Goal: Task Accomplishment & Management: Manage account settings

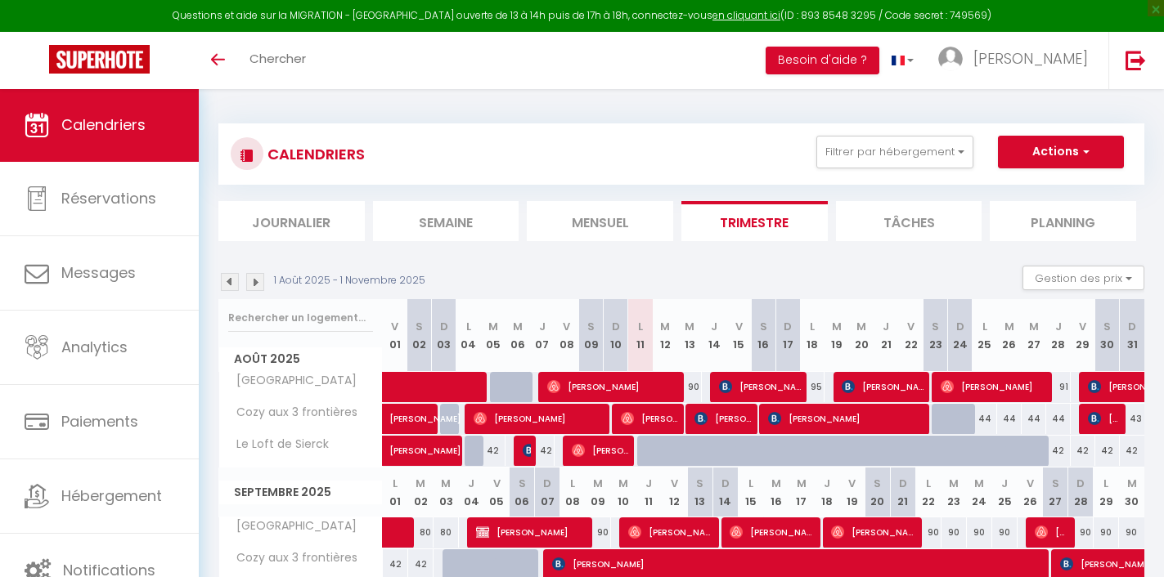
select select
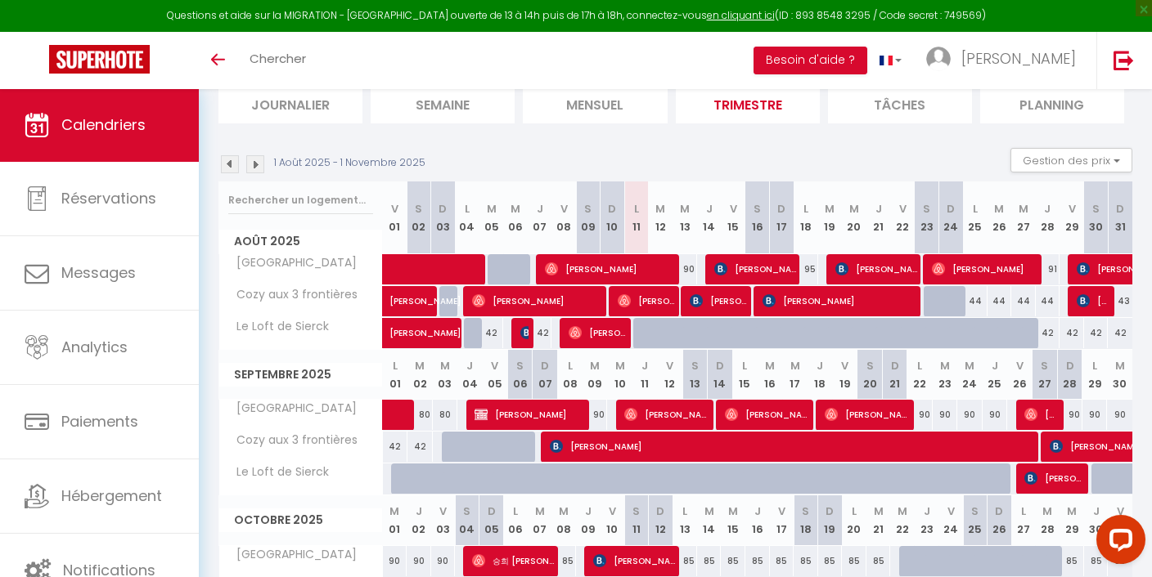
click at [1048, 328] on div "42" at bounding box center [1047, 333] width 25 height 30
type input "42"
select select "1"
type input "Jeu 28 Août 2025"
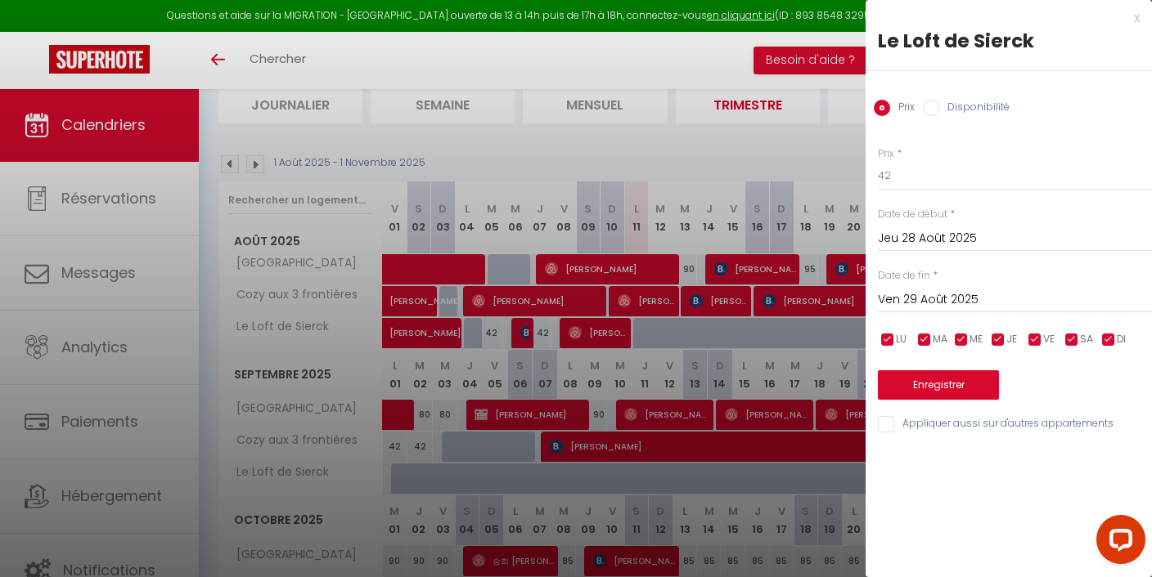
click at [909, 297] on input "Ven 29 Août 2025" at bounding box center [1015, 300] width 274 height 21
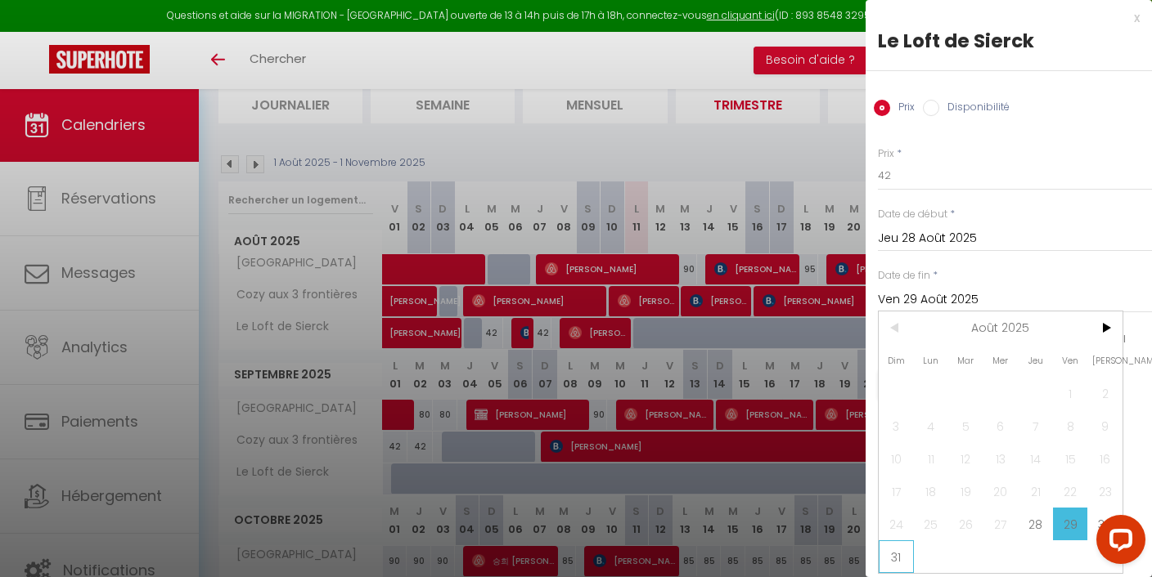
click at [886, 556] on span "31" at bounding box center [895, 557] width 35 height 33
type input "Dim 31 Août 2025"
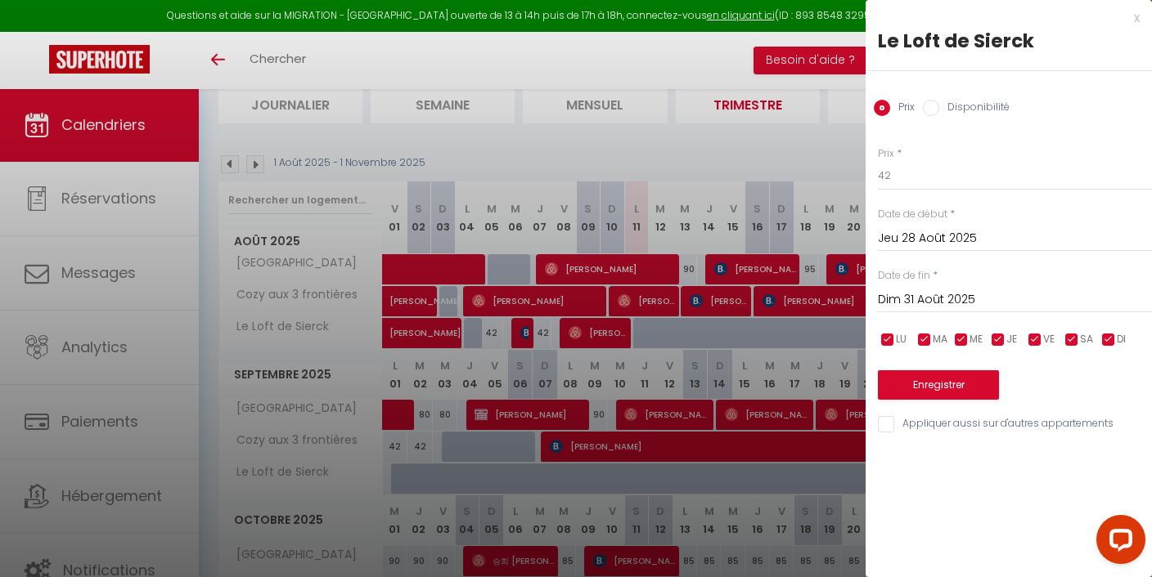
click at [976, 101] on label "Disponibilité" at bounding box center [974, 109] width 70 height 18
click at [939, 101] on input "Disponibilité" at bounding box center [931, 108] width 16 height 16
radio input "true"
radio input "false"
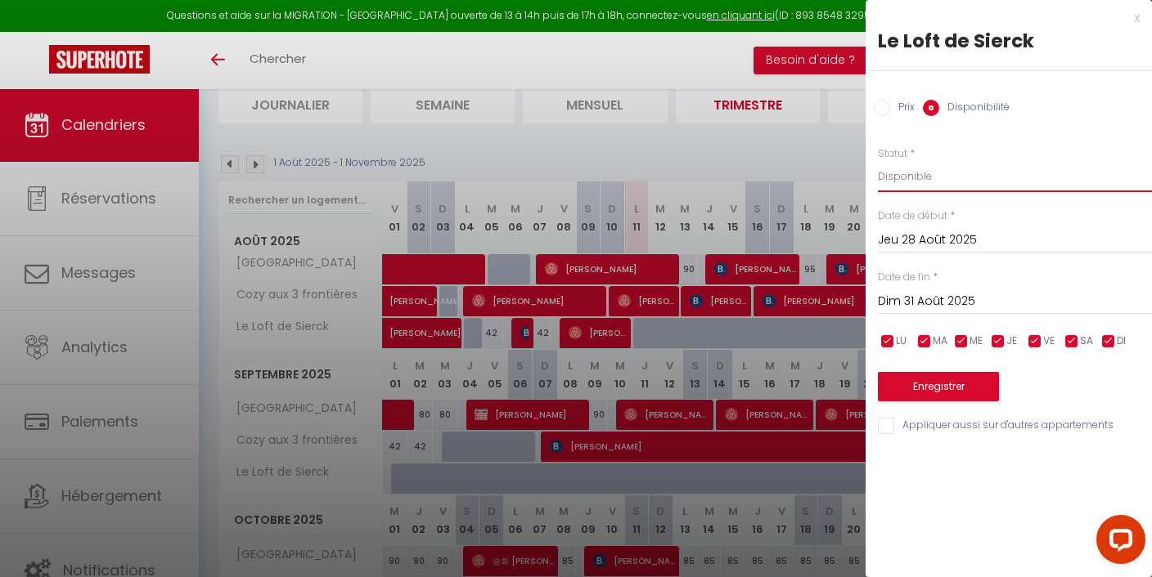
select select "0"
click at [950, 388] on button "Enregistrer" at bounding box center [938, 386] width 121 height 29
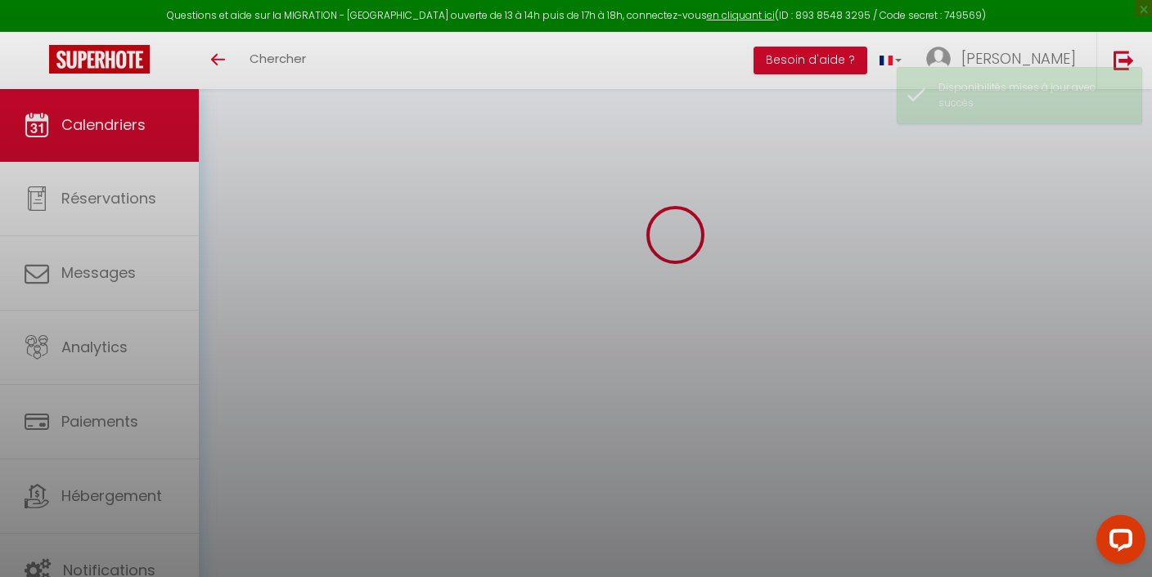
scroll to position [88, 0]
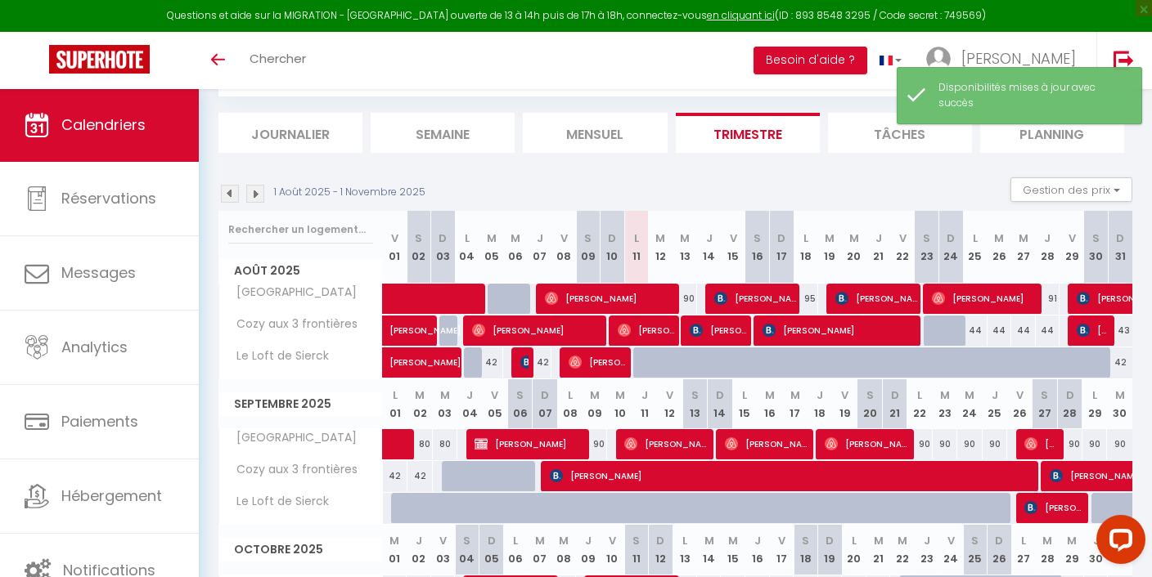
click at [1121, 357] on div "42" at bounding box center [1119, 363] width 25 height 30
select select "1"
type input "Dim 31 Août 2025"
type input "Lun 01 Septembre 2025"
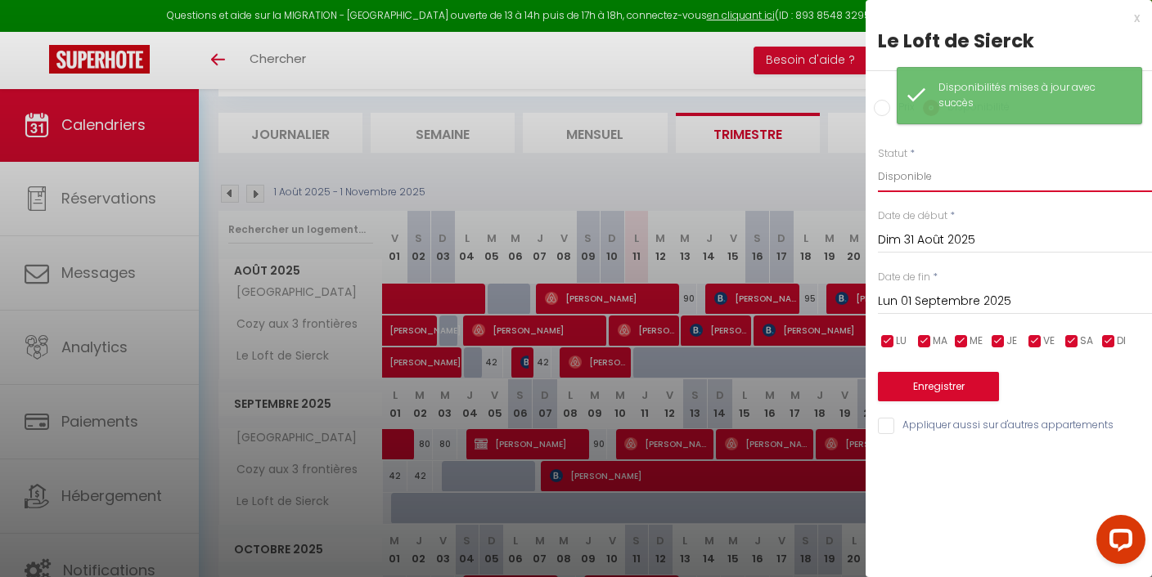
select select "0"
click at [929, 375] on button "Enregistrer" at bounding box center [938, 386] width 121 height 29
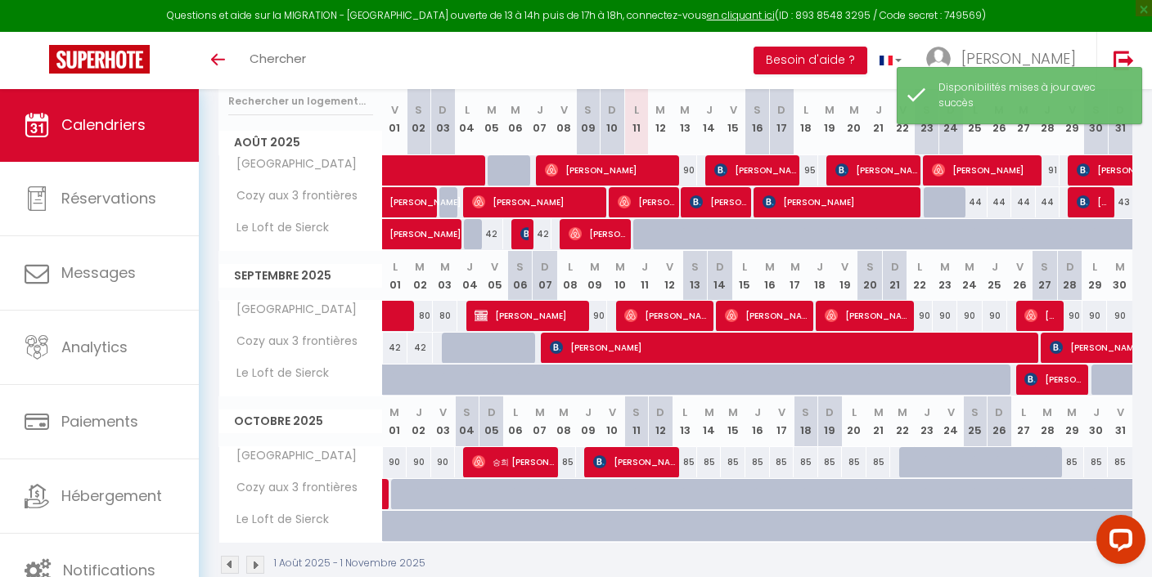
scroll to position [125, 0]
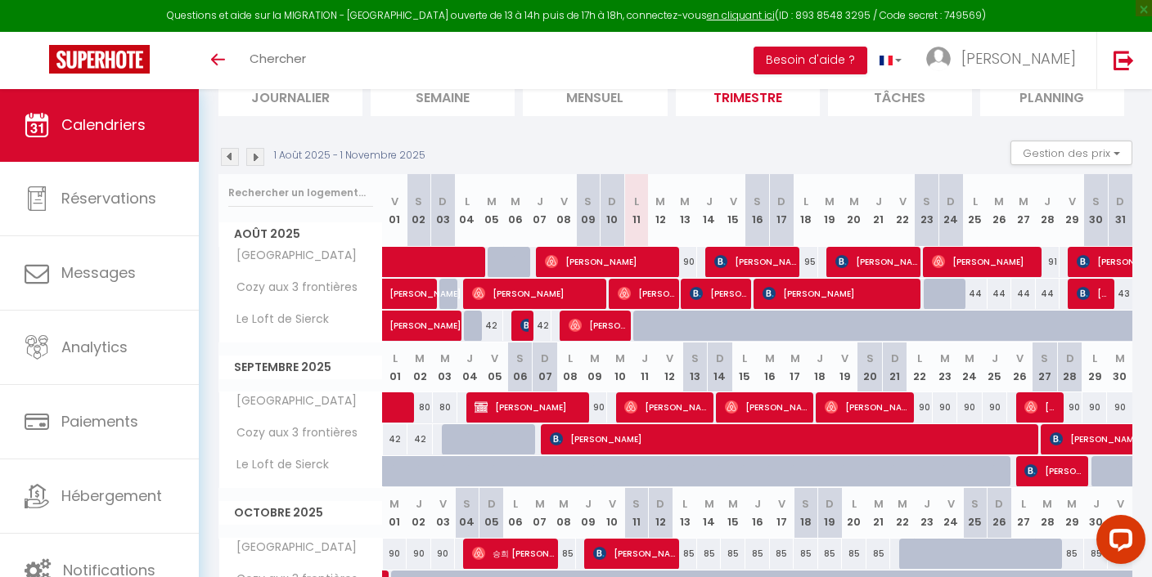
click at [896, 291] on span "[PERSON_NAME]" at bounding box center [839, 293] width 155 height 31
select select "OK"
select select "KO"
select select "0"
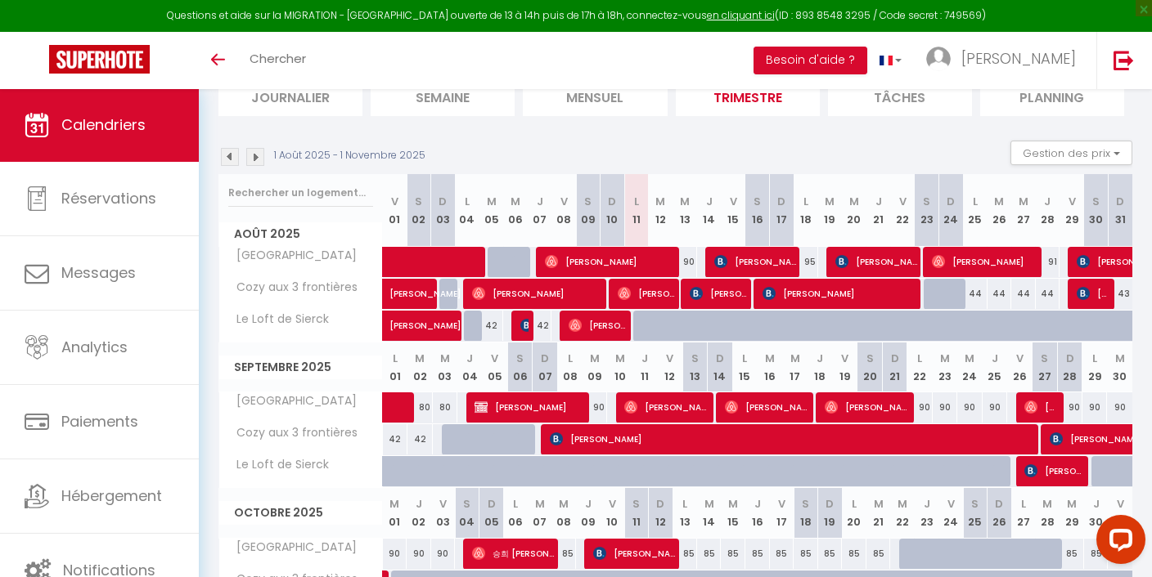
select select "1"
select select
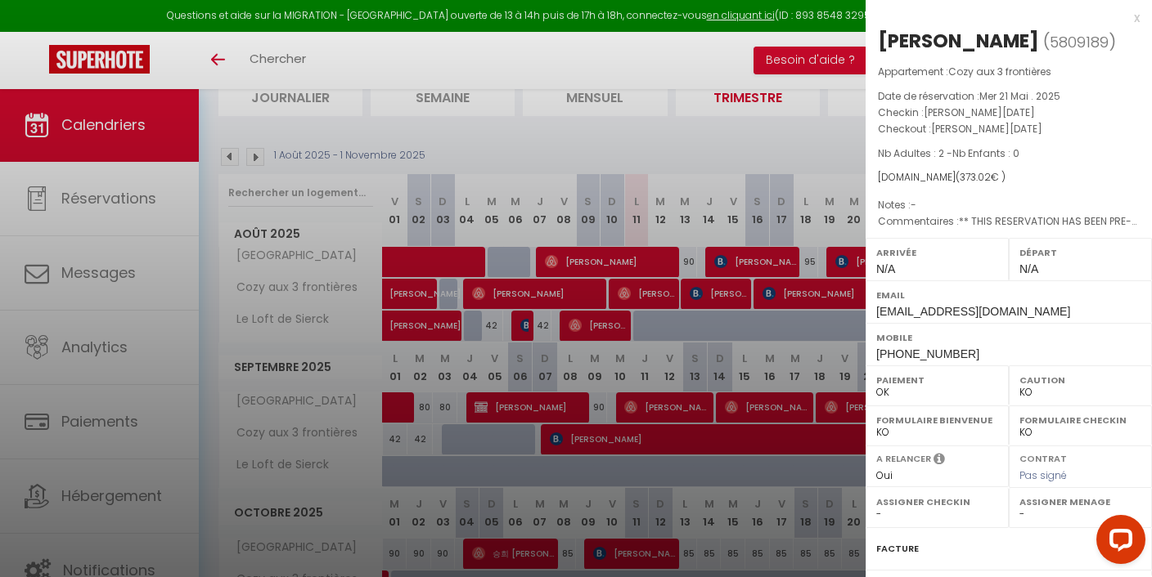
click at [1125, 20] on div "x" at bounding box center [1002, 18] width 274 height 20
